Goal: Information Seeking & Learning: Learn about a topic

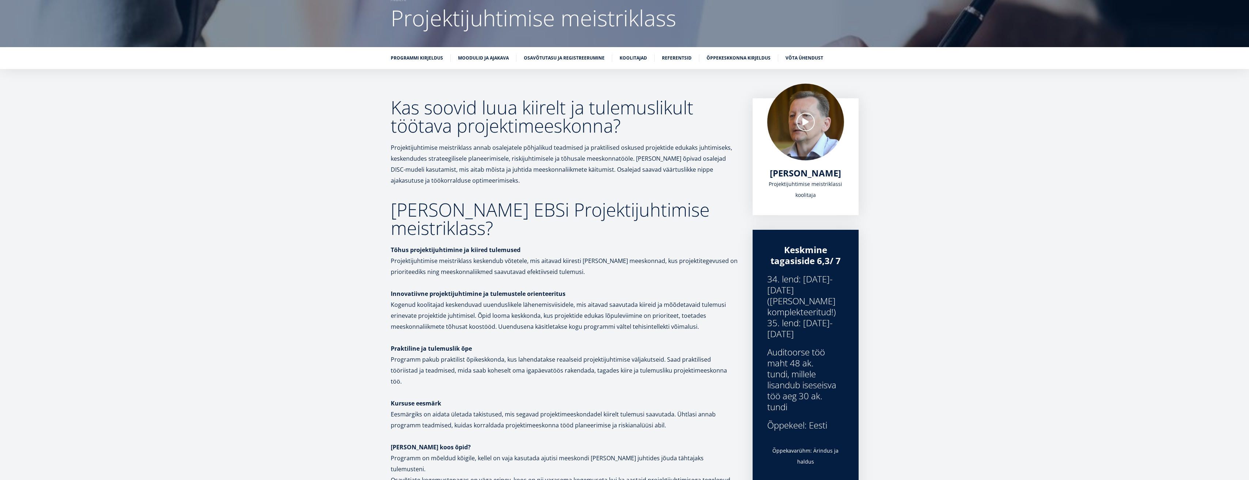
scroll to position [73, 0]
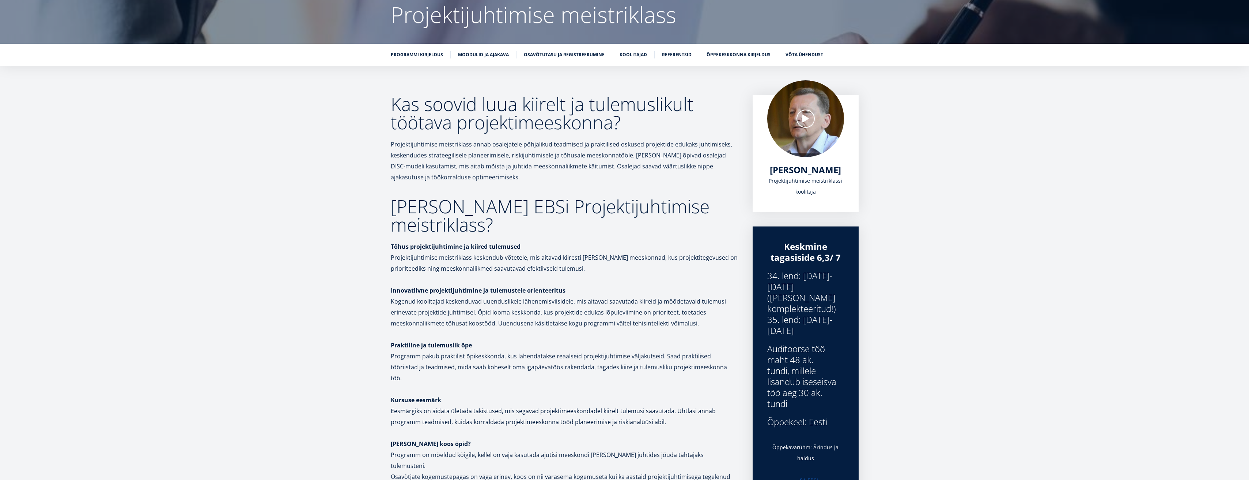
drag, startPoint x: 767, startPoint y: 328, endPoint x: 810, endPoint y: 331, distance: 42.5
click at [810, 331] on div "34. lend: [DATE]-[DATE] ([PERSON_NAME] komplekteeritud!) 35. lend: [DATE]-[DATE]" at bounding box center [805, 303] width 77 height 66
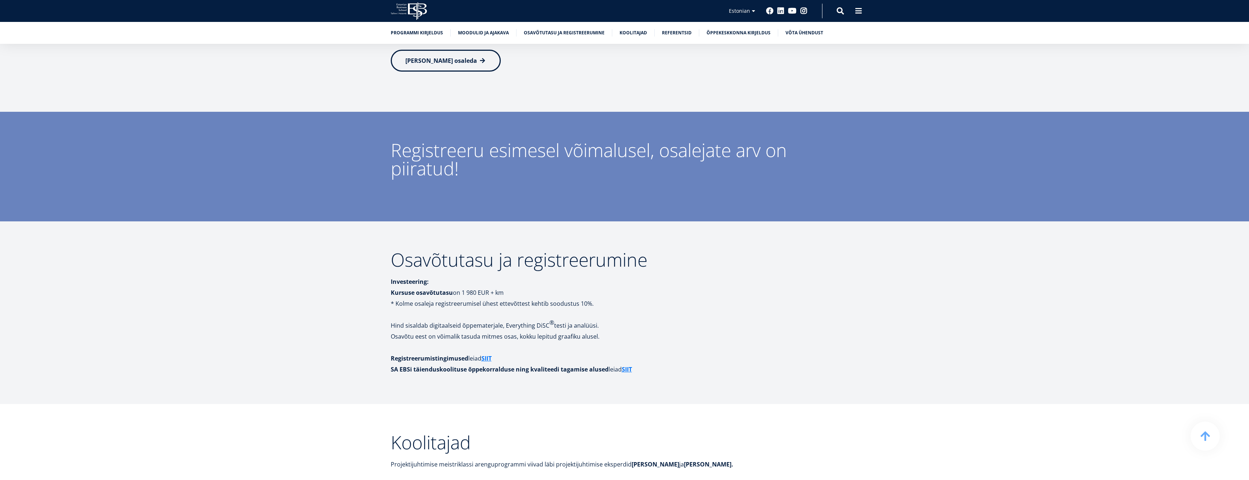
scroll to position [2777, 0]
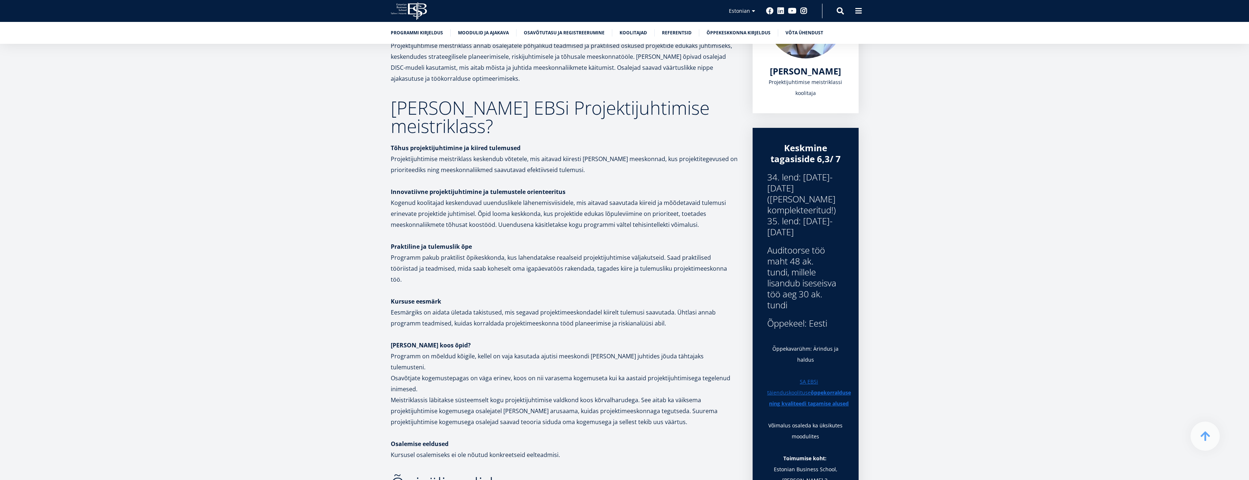
scroll to position [183, 0]
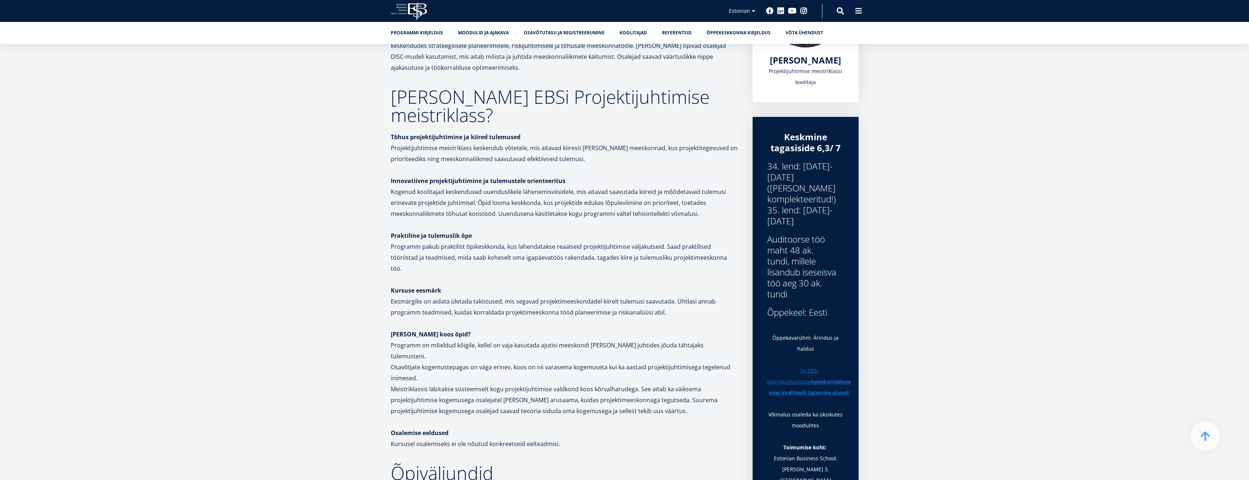
drag, startPoint x: 816, startPoint y: 230, endPoint x: 766, endPoint y: 170, distance: 78.4
click at [766, 170] on div "Keskmine tagasiside 6,3/ 7 34. lend: [DATE]-[DATE] ([PERSON_NAME] komplekteerit…" at bounding box center [805, 347] width 106 height 460
drag, startPoint x: 766, startPoint y: 170, endPoint x: 793, endPoint y: 186, distance: 30.8
copy div "34. lend: [DATE]-[DATE] ([PERSON_NAME] komplekteeritud!) 35. lend: [DATE]-[DATE]"
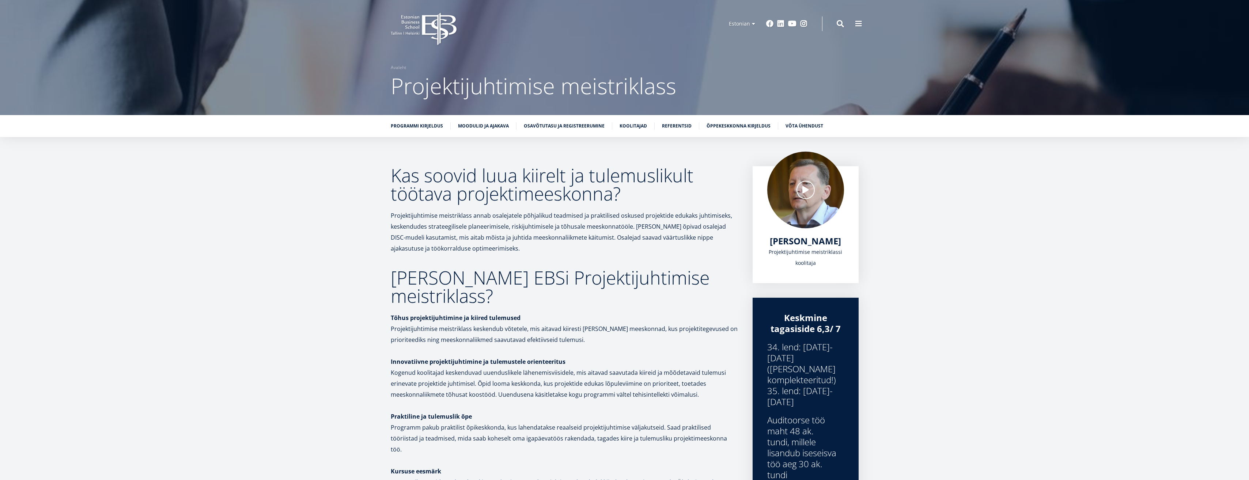
scroll to position [0, 0]
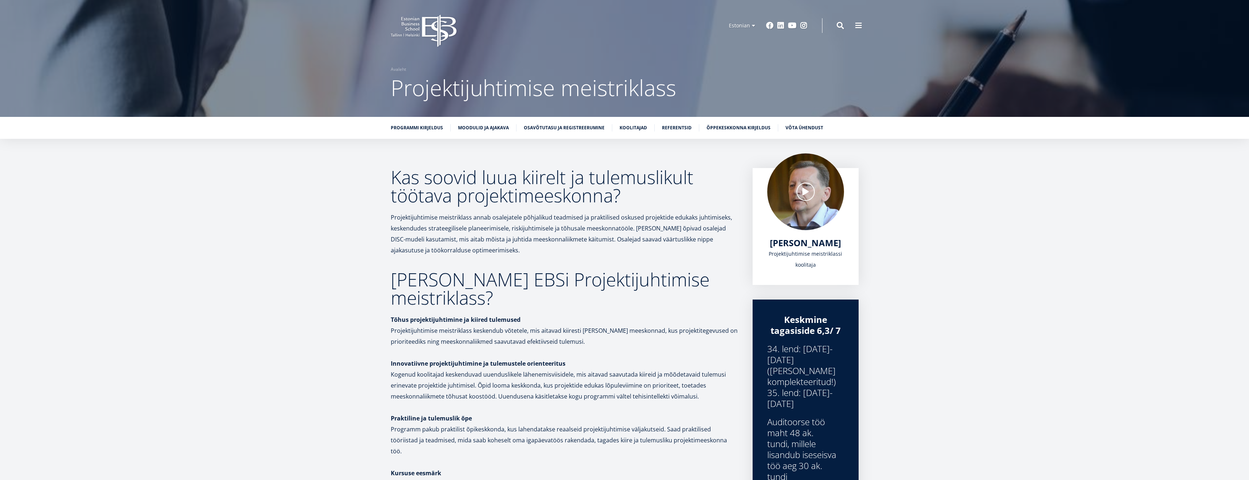
click at [656, 238] on p "Projektijuhtimise meistriklass annab osalejatele põhjalikud teadmised ja prakti…" at bounding box center [564, 234] width 347 height 44
click at [808, 188] on div at bounding box center [805, 190] width 77 height 77
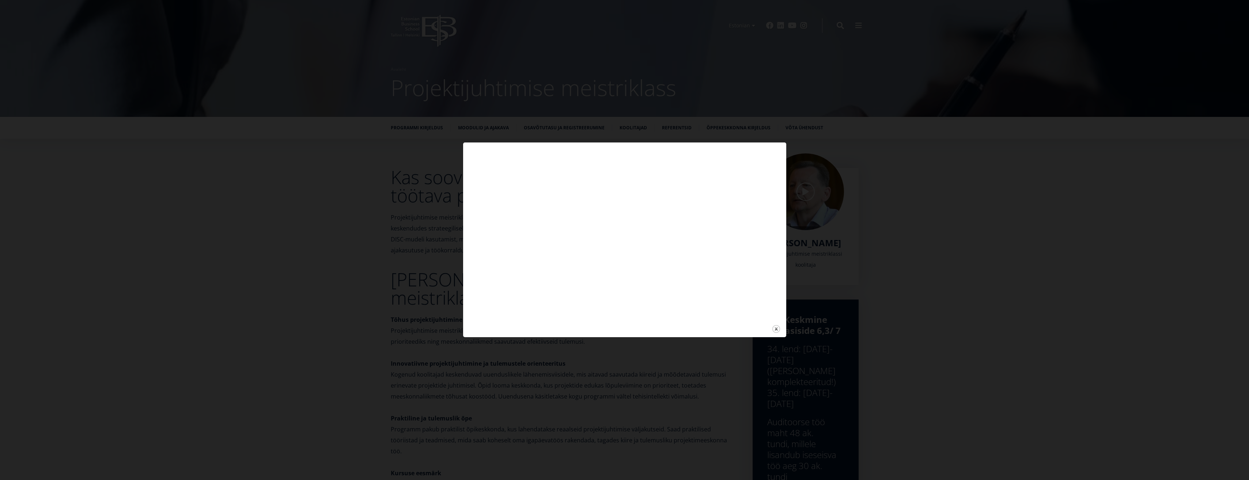
drag, startPoint x: 984, startPoint y: 233, endPoint x: 974, endPoint y: 238, distance: 11.3
click at [979, 236] on div at bounding box center [624, 240] width 1249 height 480
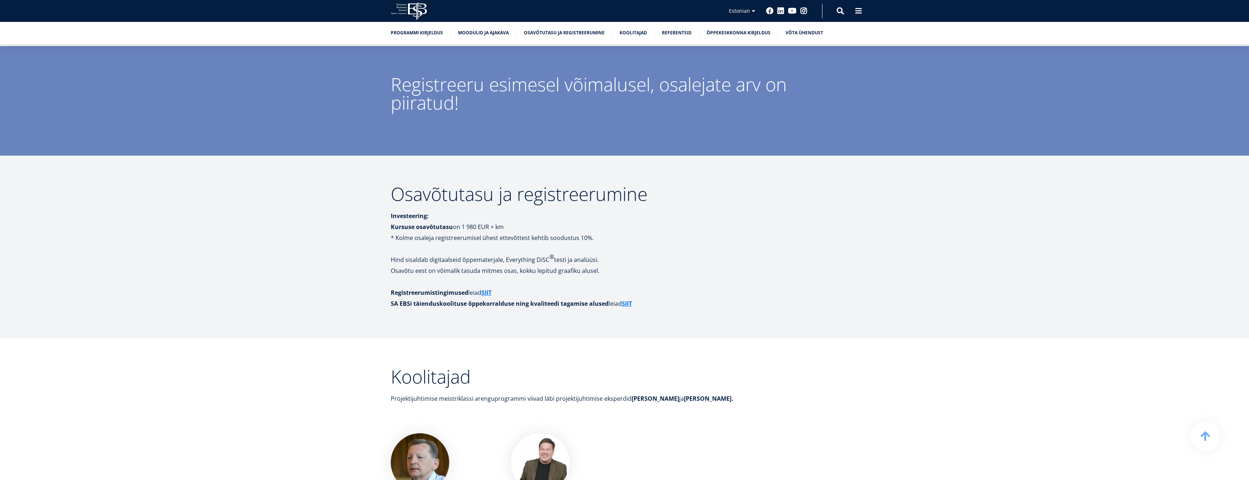
scroll to position [2521, 0]
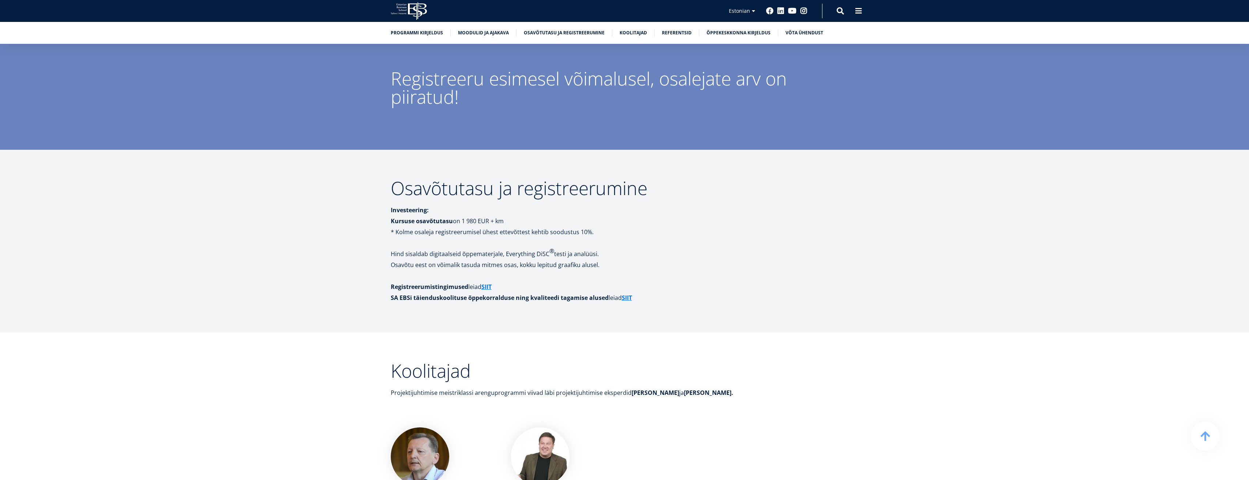
drag, startPoint x: 779, startPoint y: 423, endPoint x: 776, endPoint y: 413, distance: 10.5
click at [779, 428] on div "[PERSON_NAME] rohkem [PERSON_NAME] rohkem" at bounding box center [624, 485] width 1249 height 115
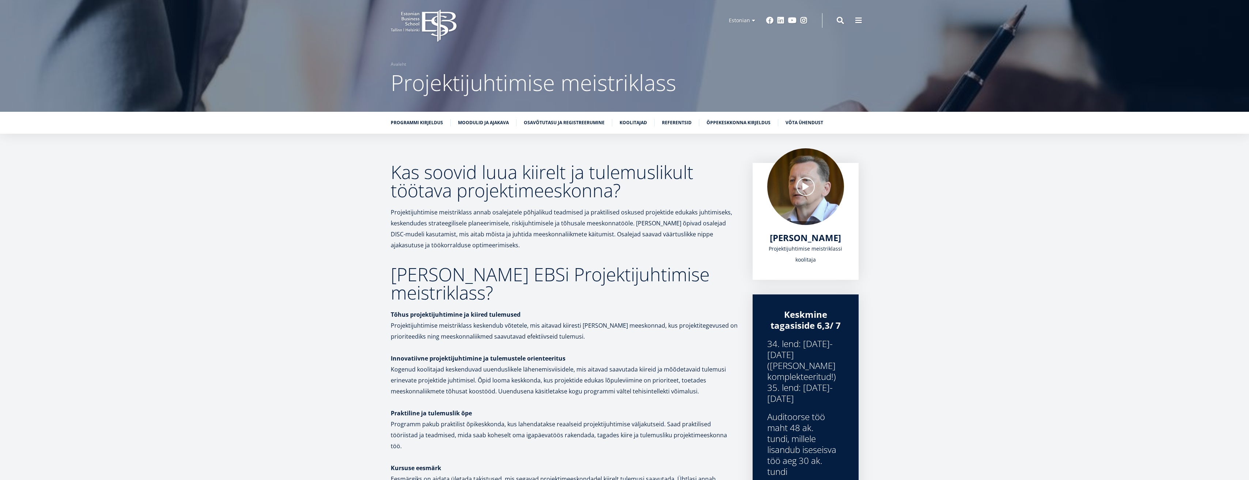
scroll to position [0, 0]
